Goal: Task Accomplishment & Management: Use online tool/utility

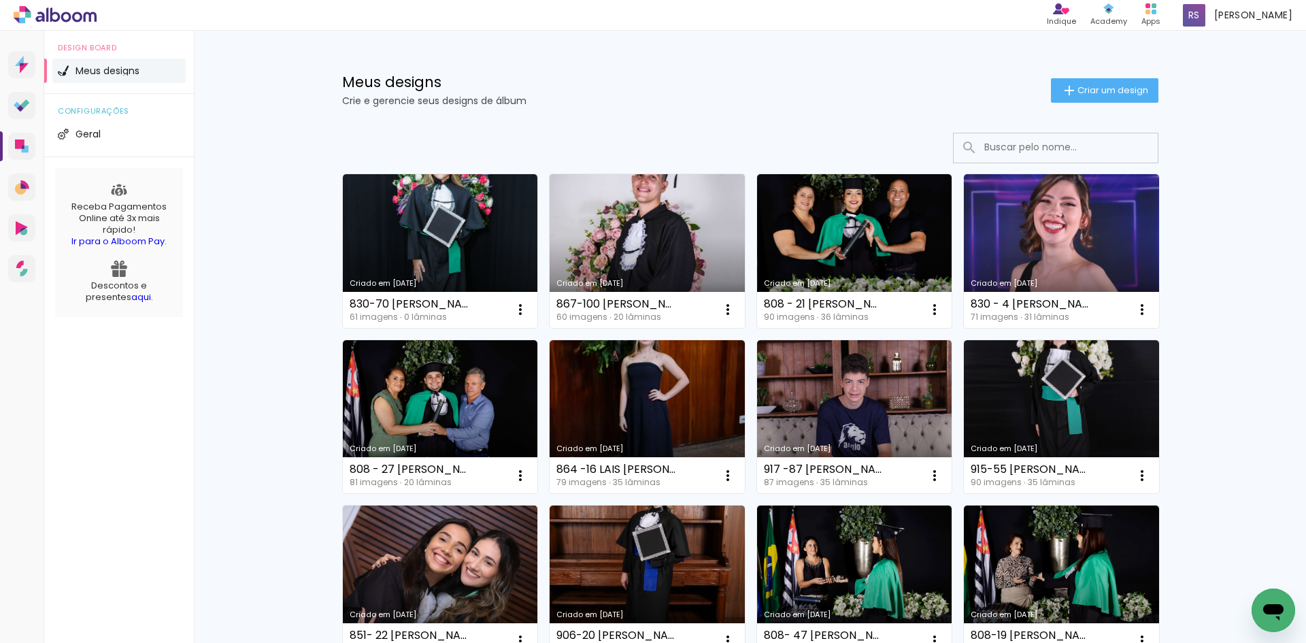
click at [1045, 154] on input at bounding box center [1074, 147] width 194 height 28
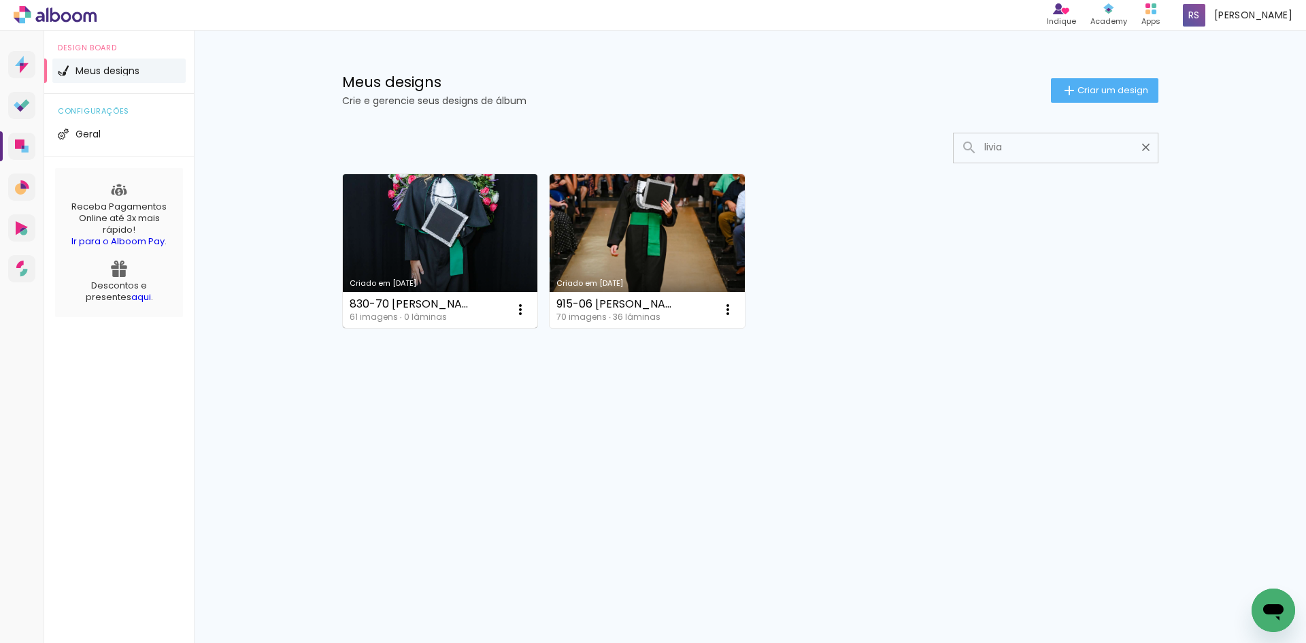
type input "livia"
type paper-input "livia"
click at [399, 302] on div "830-70 [PERSON_NAME]" at bounding box center [409, 304] width 119 height 11
click at [420, 266] on link "Criado em [DATE]" at bounding box center [440, 251] width 195 height 154
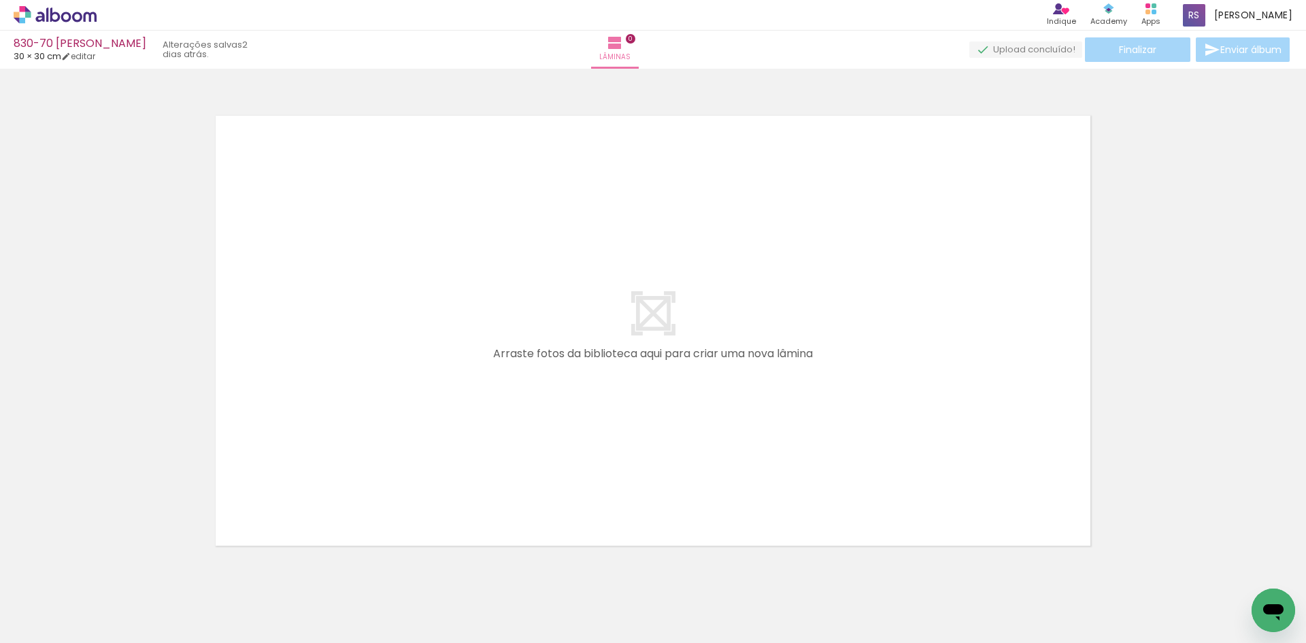
click at [174, 33] on div "830-70 [PERSON_NAME] 30 × 30 cm editar 2 dias atrás. Lâminas 0 Finalizar Enviar…" at bounding box center [653, 34] width 1306 height 69
click at [112, 569] on iron-icon at bounding box center [106, 570] width 14 height 14
click at [127, 586] on div at bounding box center [136, 596] width 53 height 67
click at [146, 603] on div at bounding box center [136, 596] width 53 height 67
click at [161, 584] on div at bounding box center [136, 597] width 48 height 61
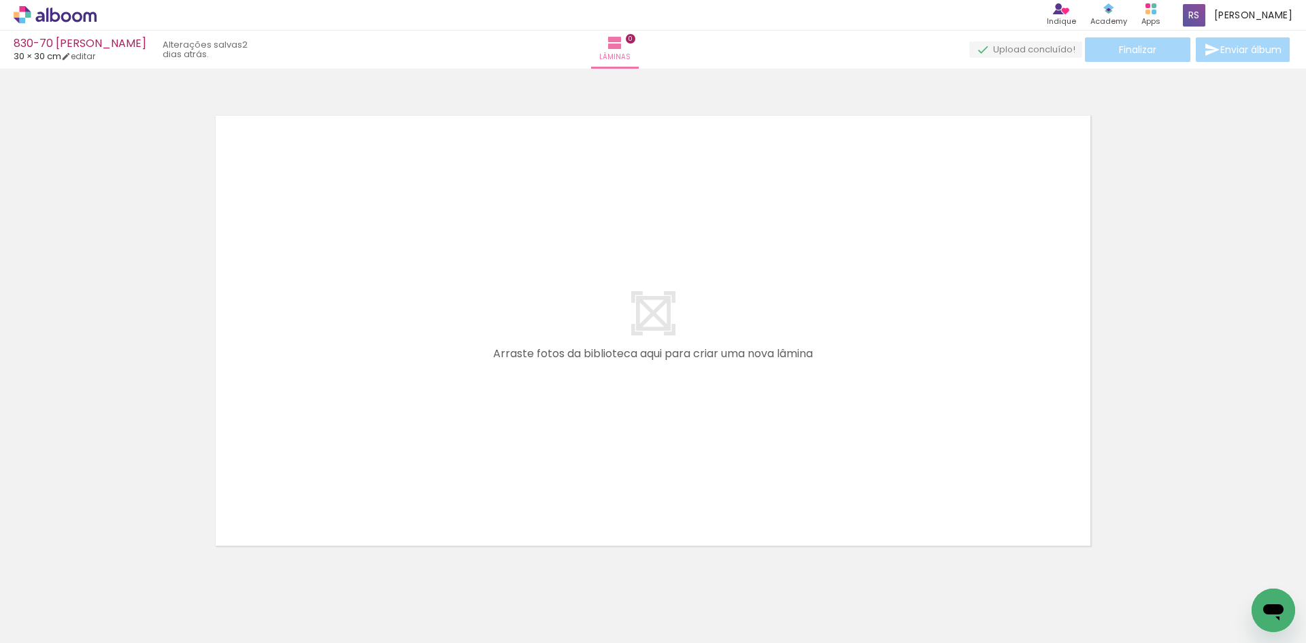
click at [151, 596] on div at bounding box center [136, 596] width 53 height 67
click at [161, 597] on div at bounding box center [136, 597] width 48 height 61
click at [113, 569] on iron-icon at bounding box center [106, 570] width 14 height 14
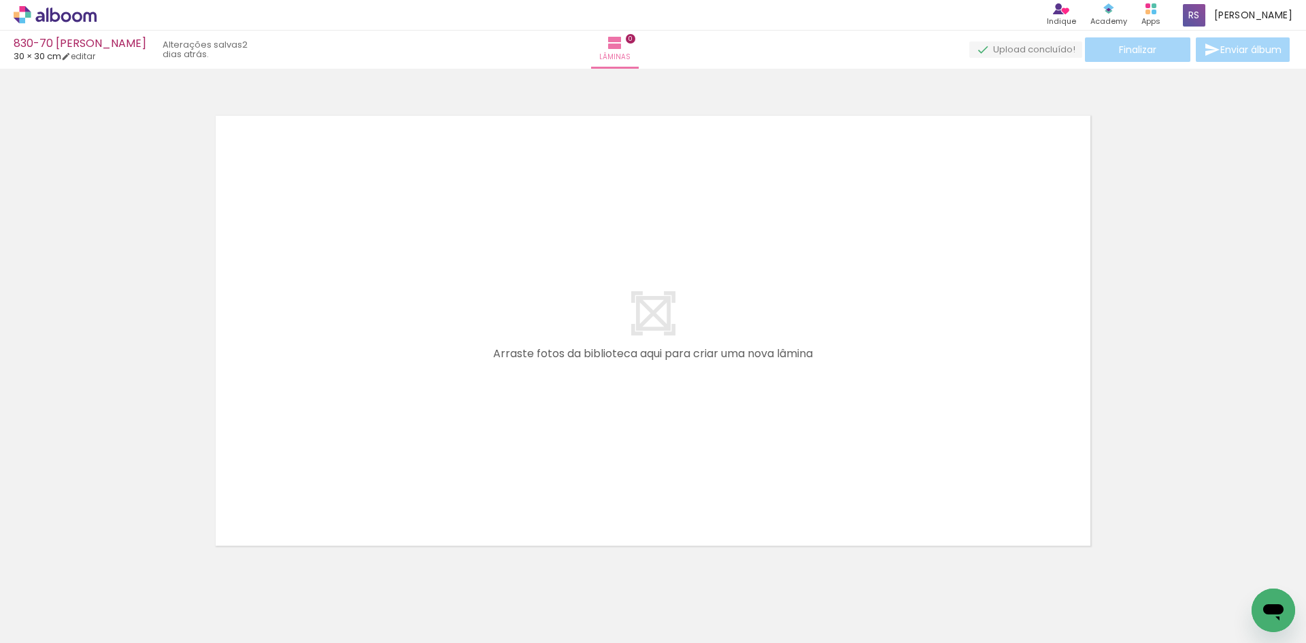
click at [113, 569] on iron-icon at bounding box center [106, 570] width 14 height 14
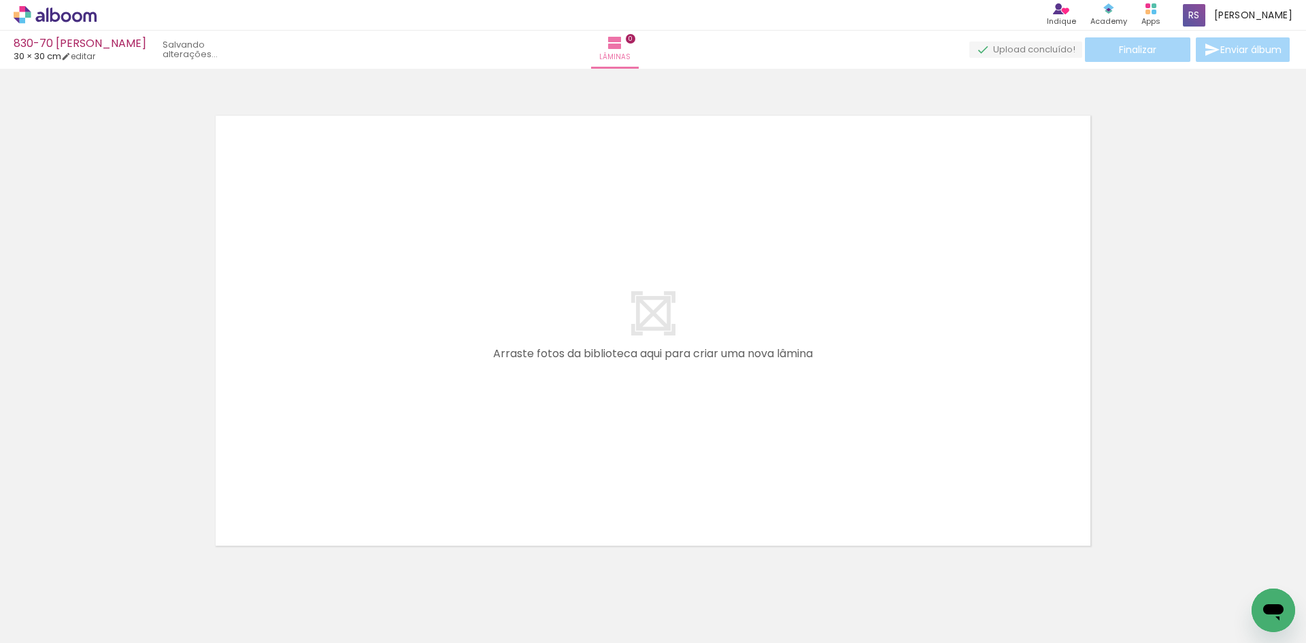
click at [113, 569] on iron-icon at bounding box center [106, 570] width 14 height 14
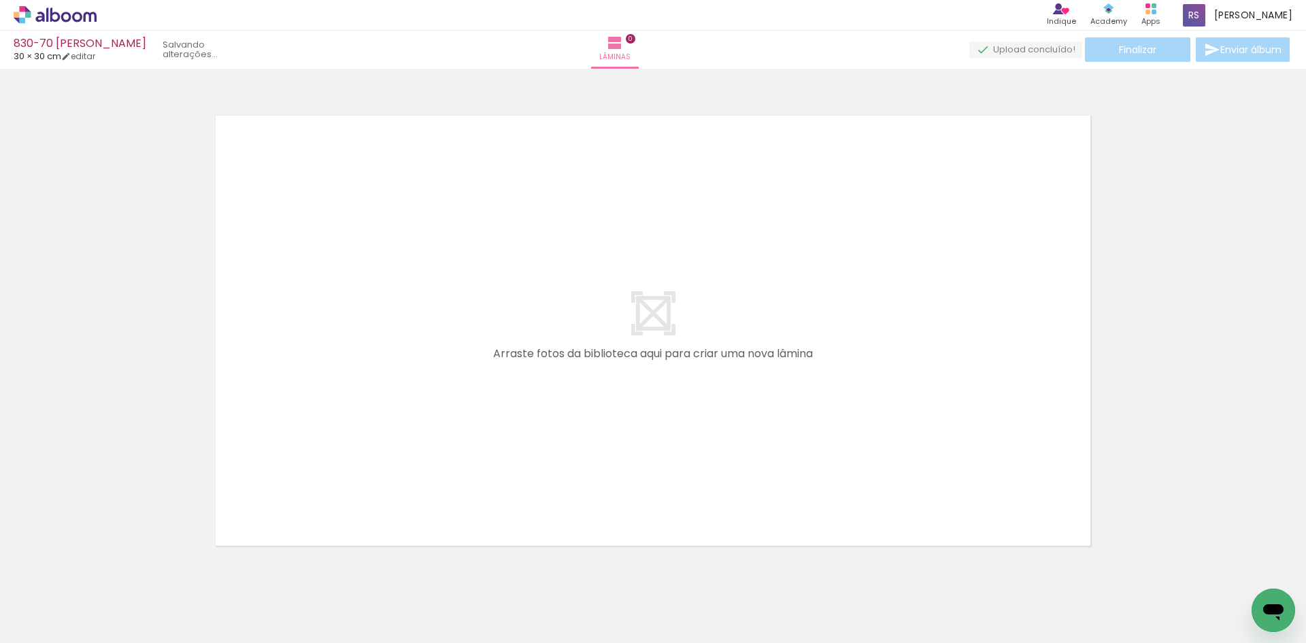
click at [113, 569] on iron-icon at bounding box center [106, 570] width 14 height 14
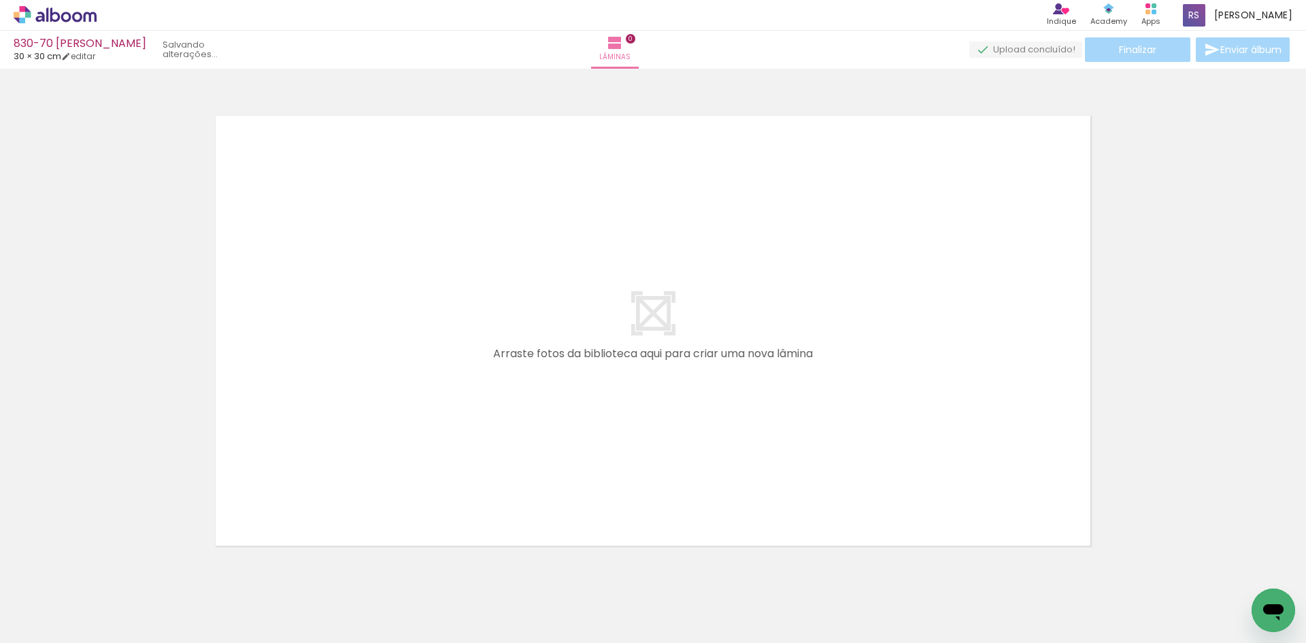
click at [113, 569] on iron-icon at bounding box center [106, 570] width 14 height 14
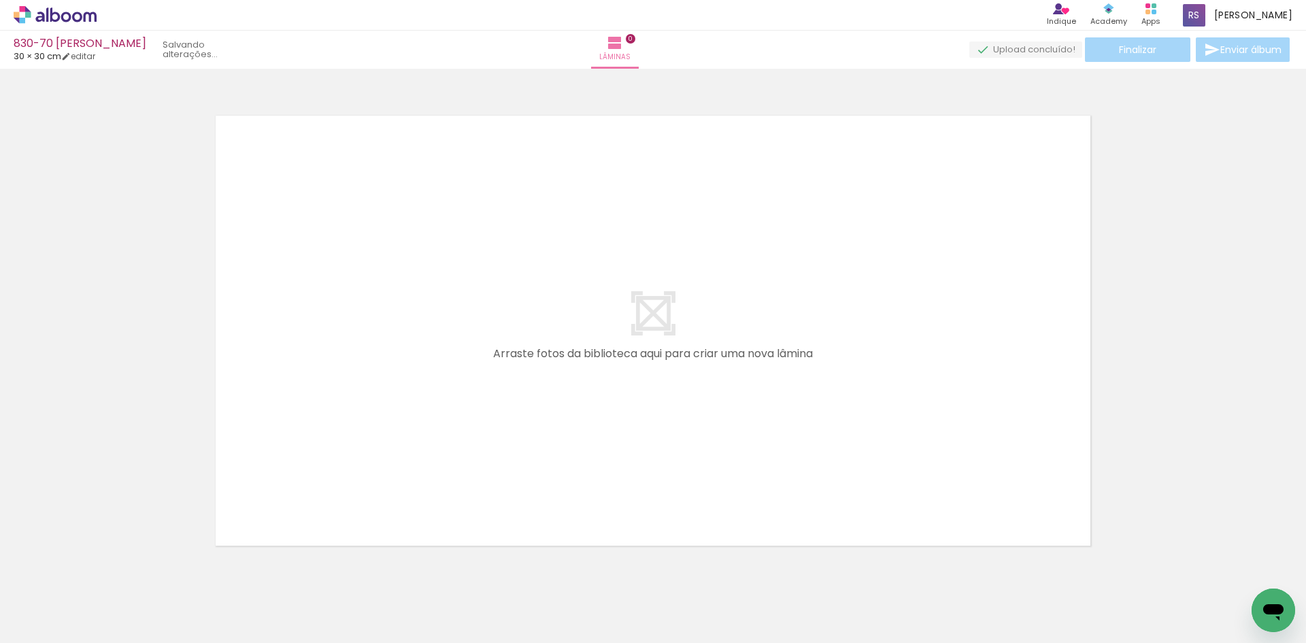
click at [113, 569] on iron-icon at bounding box center [106, 570] width 14 height 14
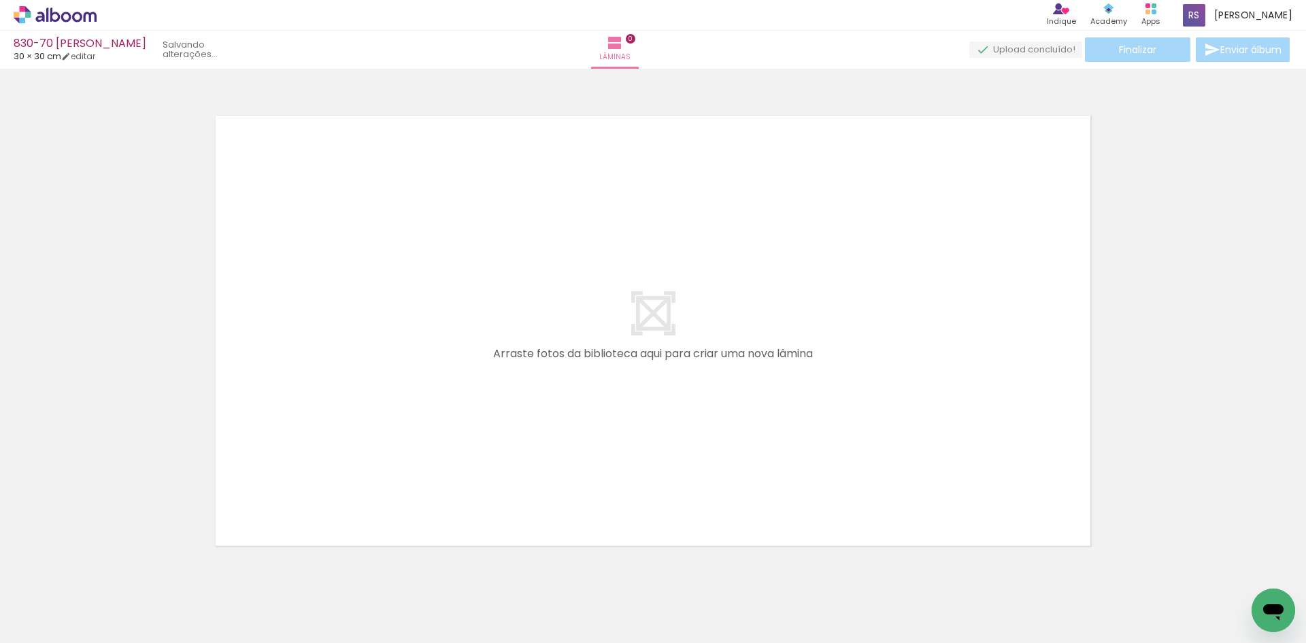
click at [113, 569] on iron-icon at bounding box center [106, 570] width 14 height 14
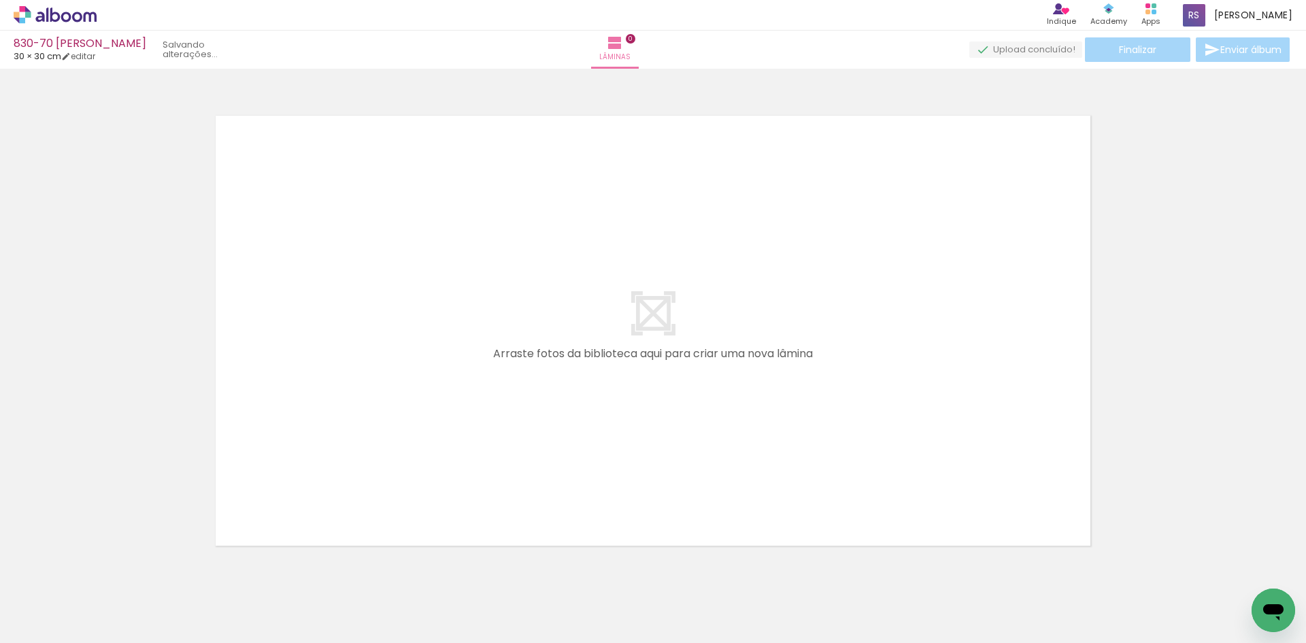
click at [113, 569] on iron-icon at bounding box center [106, 570] width 14 height 14
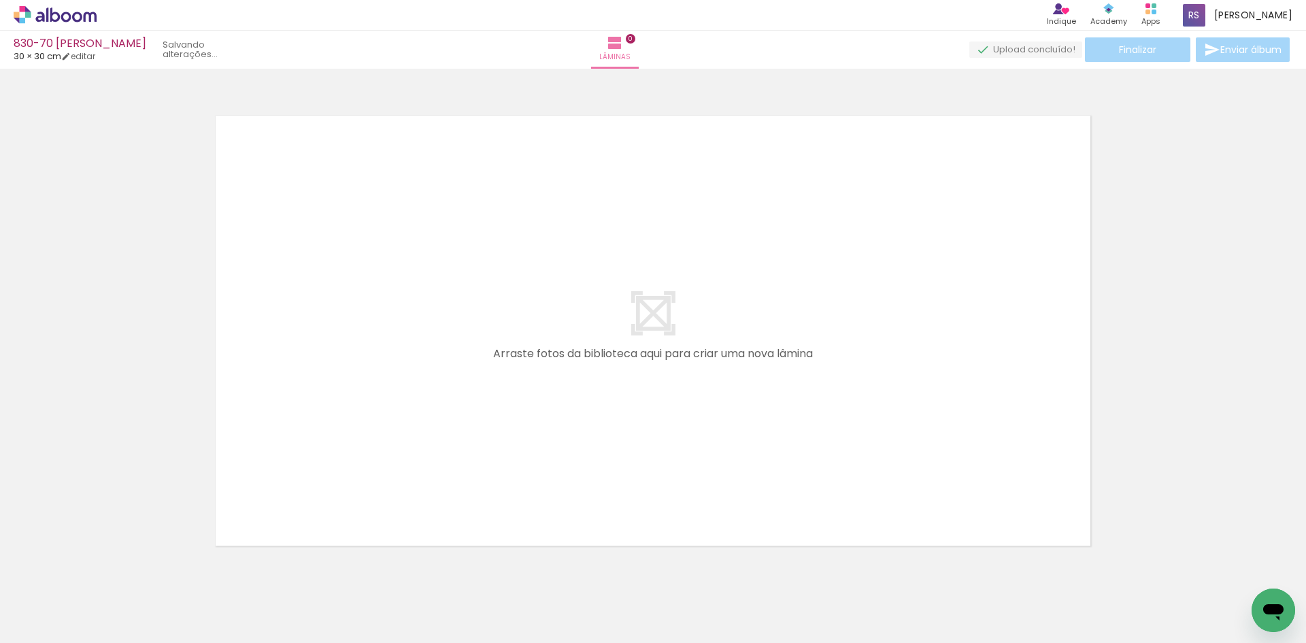
click at [113, 569] on iron-icon at bounding box center [106, 570] width 14 height 14
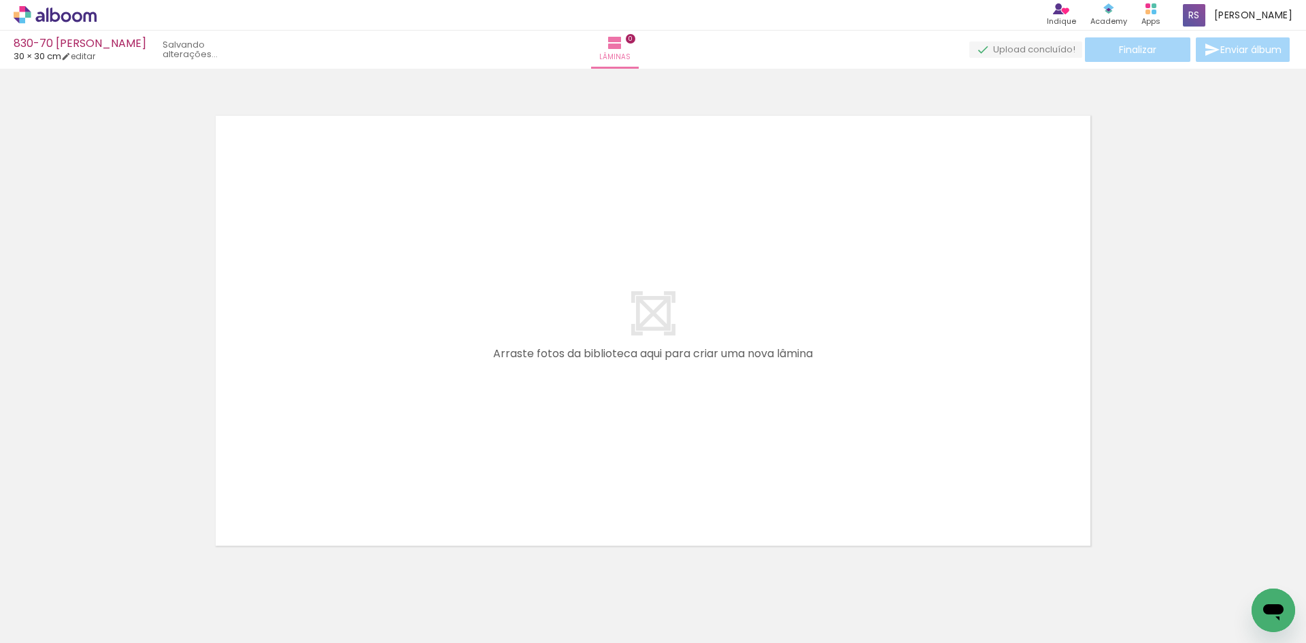
click at [113, 569] on iron-icon at bounding box center [106, 570] width 14 height 14
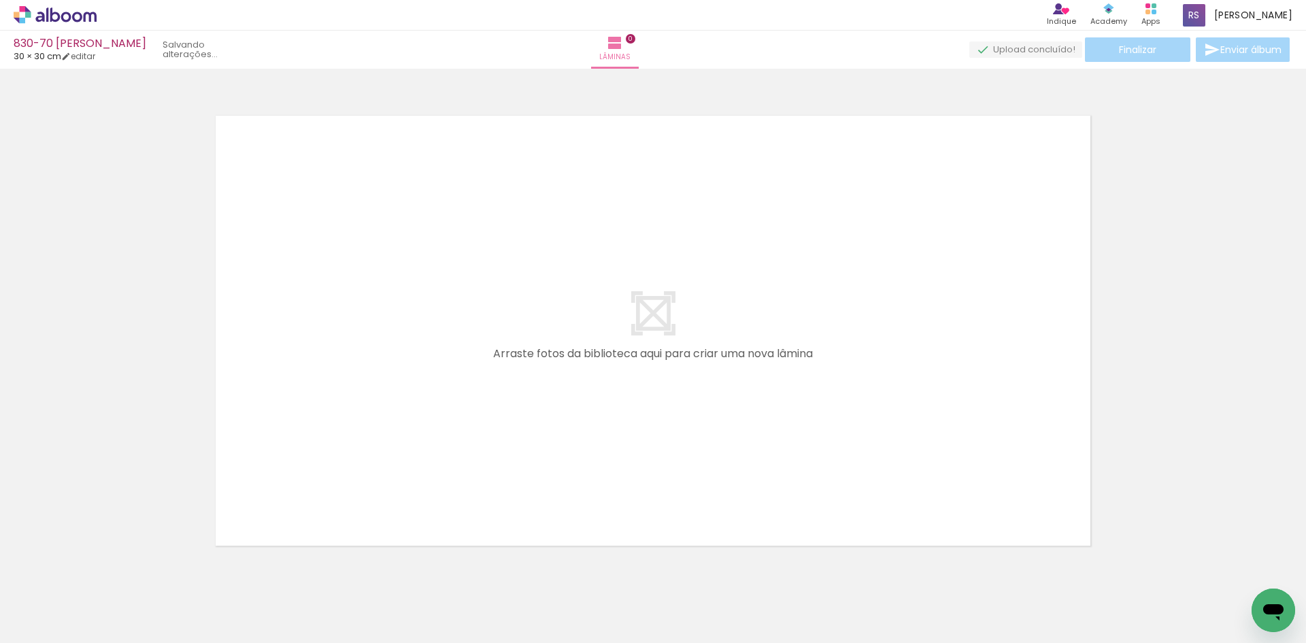
click at [113, 569] on iron-icon at bounding box center [106, 570] width 14 height 14
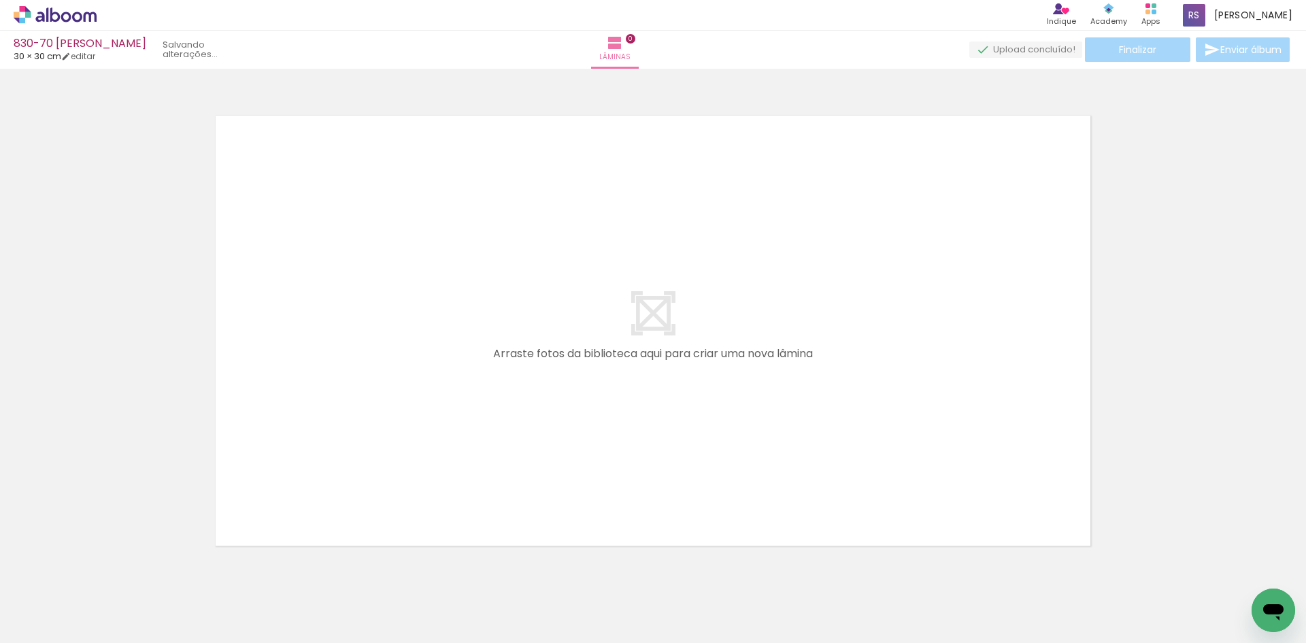
click at [113, 569] on iron-icon at bounding box center [106, 570] width 14 height 14
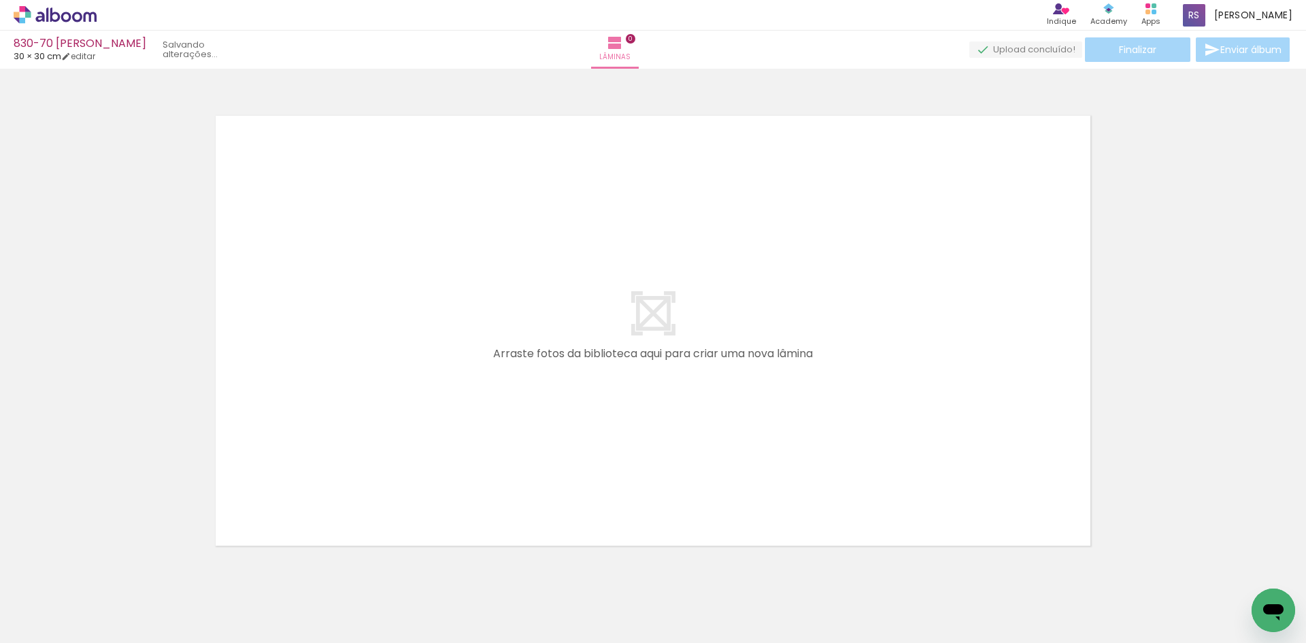
click at [113, 569] on iron-icon at bounding box center [106, 570] width 14 height 14
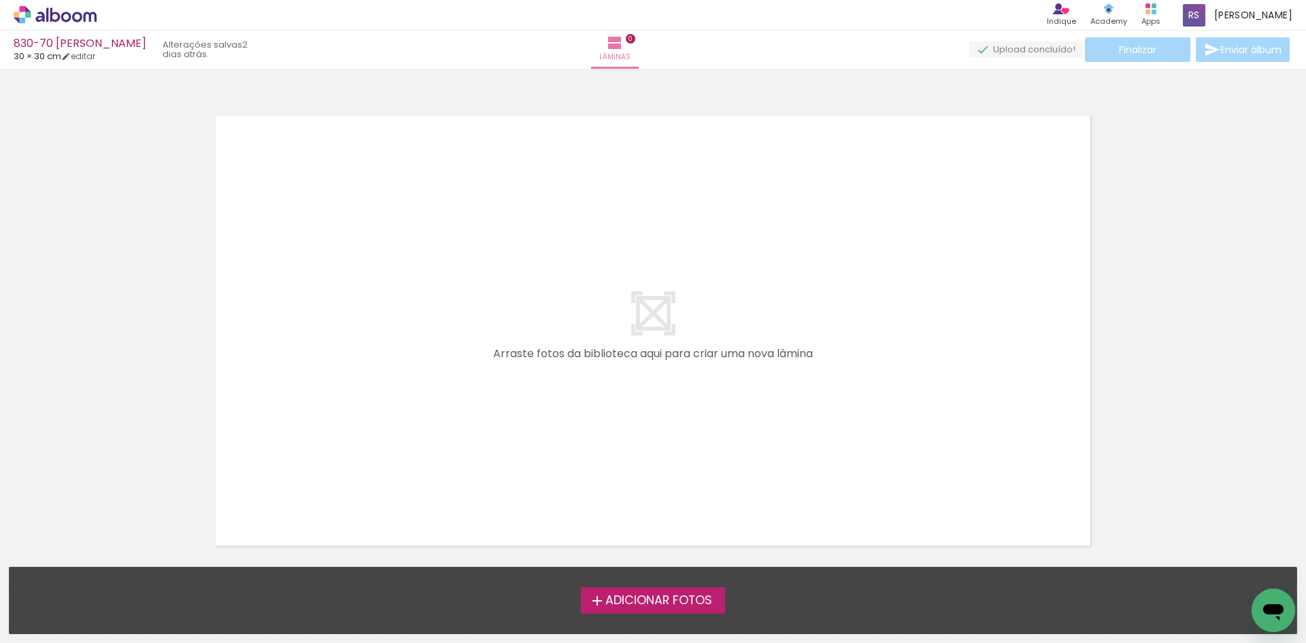
click at [692, 598] on span "Adicionar Fotos" at bounding box center [658, 600] width 107 height 12
click at [0, 0] on input "file" at bounding box center [0, 0] width 0 height 0
